Goal: Task Accomplishment & Management: Use online tool/utility

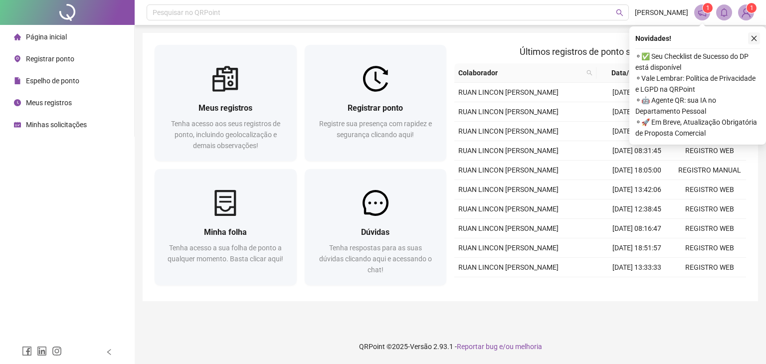
click at [751, 43] on button "button" at bounding box center [755, 38] width 12 height 12
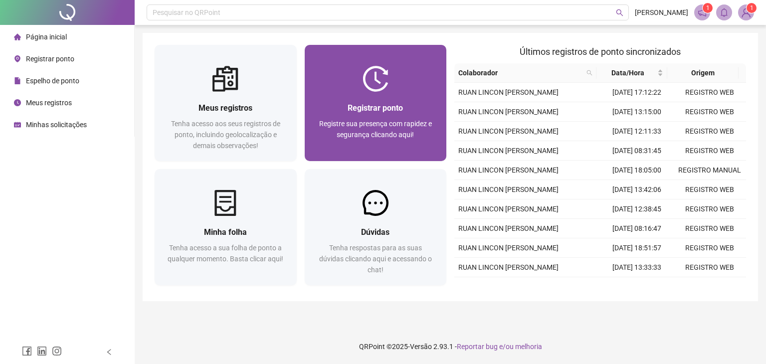
click at [389, 97] on div "Registrar ponto Registre sua presença com rapidez e segurança clicando aqui!" at bounding box center [376, 126] width 142 height 69
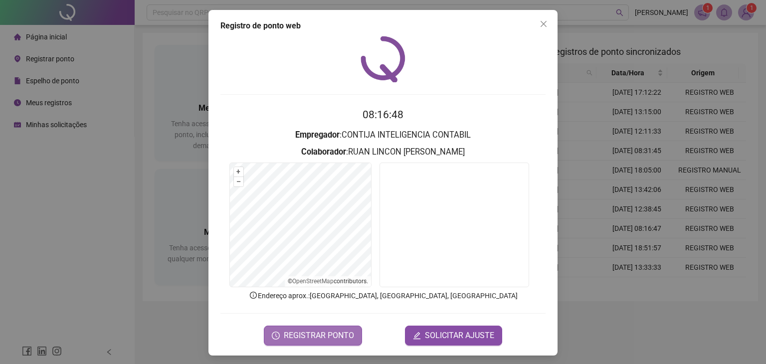
click at [350, 330] on button "REGISTRAR PONTO" at bounding box center [313, 336] width 98 height 20
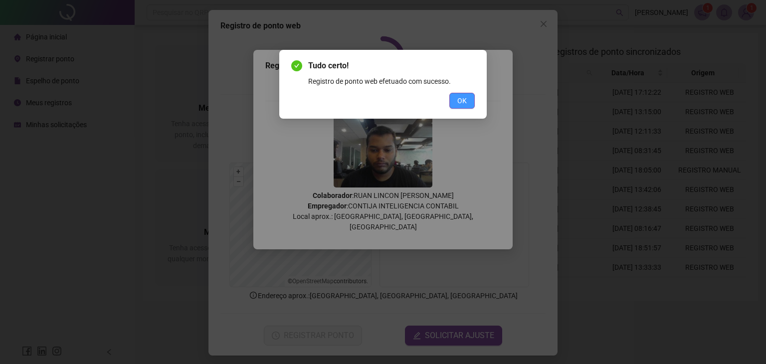
click at [461, 94] on button "OK" at bounding box center [462, 101] width 25 height 16
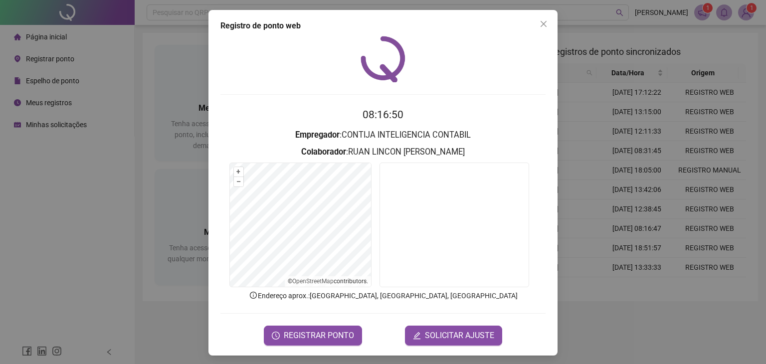
click at [539, 28] on button "Close" at bounding box center [544, 24] width 16 height 16
